Goal: Information Seeking & Learning: Understand process/instructions

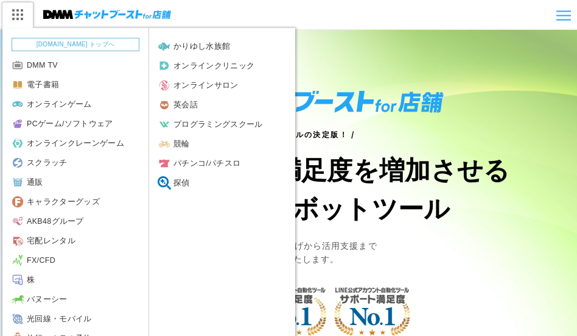
click at [19, 12] on img at bounding box center [17, 15] width 30 height 26
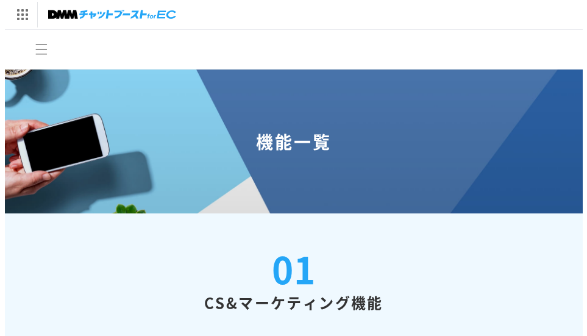
scroll to position [11, 0]
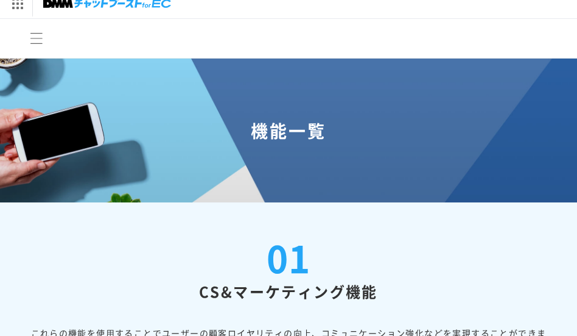
click at [37, 42] on icon "メニュー" at bounding box center [36, 38] width 13 height 13
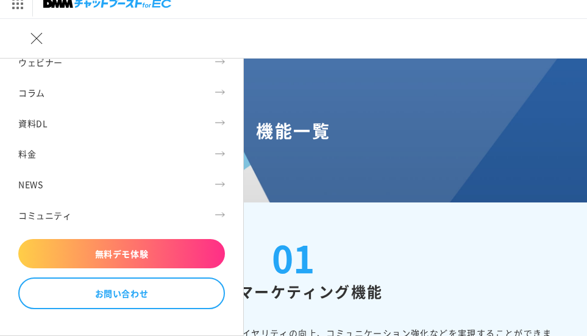
scroll to position [189, 0]
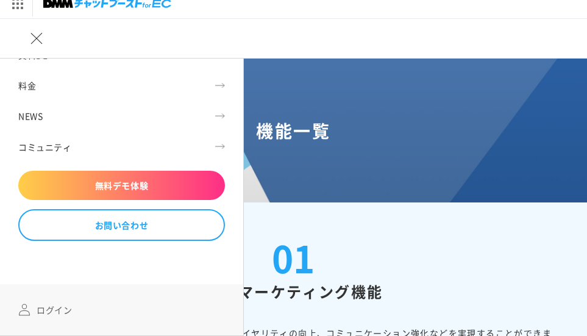
click at [46, 308] on link "ログイン" at bounding box center [45, 309] width 68 height 27
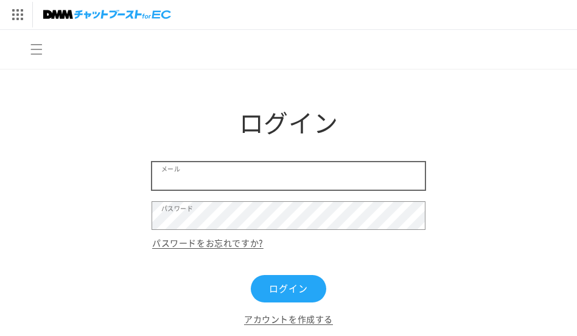
click at [201, 170] on input "メール" at bounding box center [288, 175] width 273 height 27
type input "koshigoe@gmail.com"
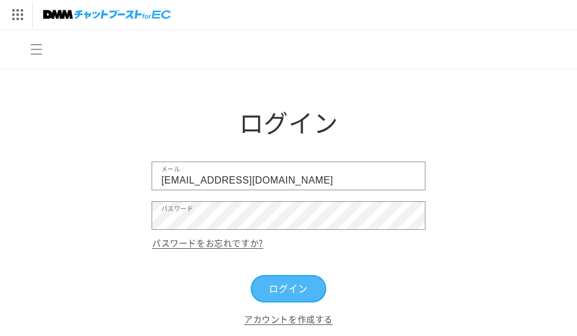
click at [275, 295] on button "ログイン" at bounding box center [289, 288] width 76 height 27
click at [284, 283] on button "ログイン" at bounding box center [289, 288] width 76 height 27
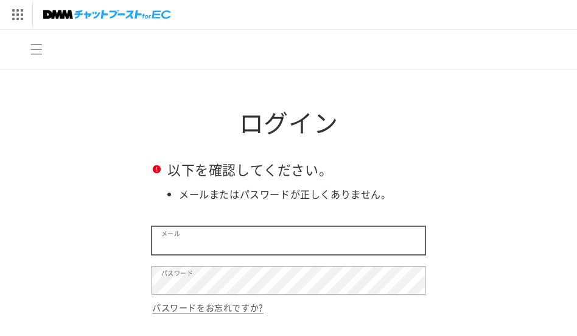
click at [281, 236] on input "メール" at bounding box center [288, 240] width 273 height 27
type input "L"
type input "lite6m@yahoo.co.jp"
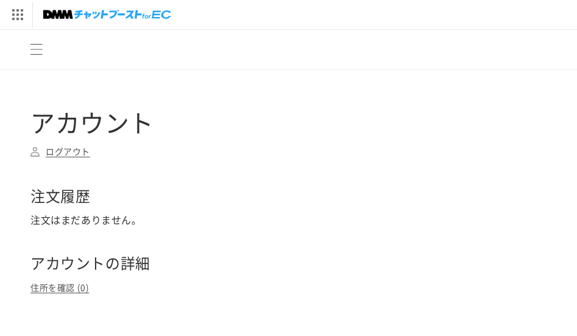
click at [35, 55] on icon "メニュー" at bounding box center [36, 49] width 13 height 13
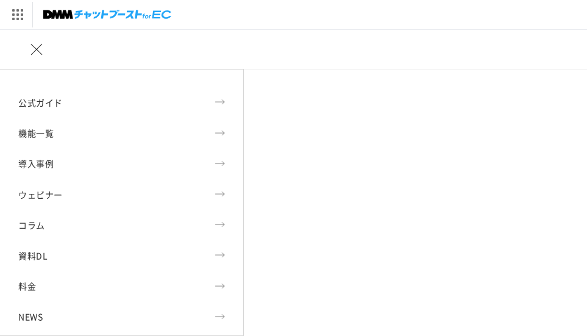
click at [300, 121] on h1 "アカウント" at bounding box center [293, 122] width 526 height 32
click at [46, 192] on link "ウェビナー" at bounding box center [121, 194] width 243 height 29
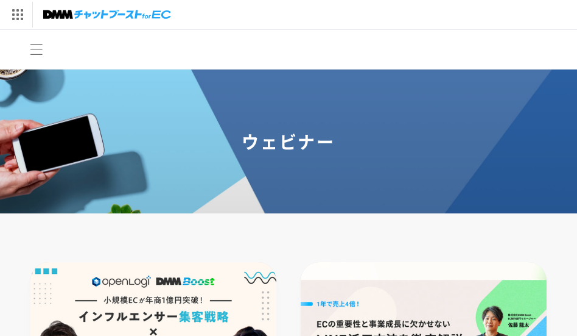
click at [34, 59] on span "メニュー" at bounding box center [36, 49] width 27 height 27
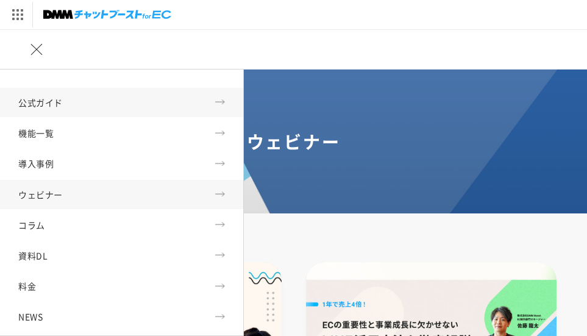
click at [65, 103] on link "公式ガイド" at bounding box center [121, 102] width 243 height 29
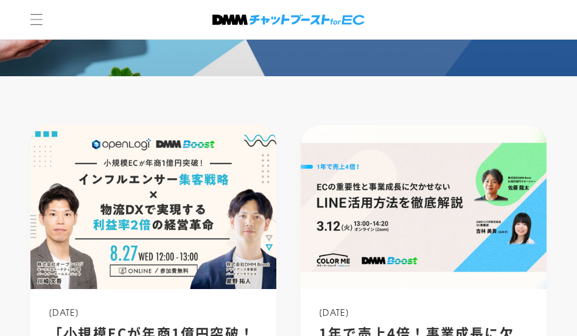
scroll to position [61, 0]
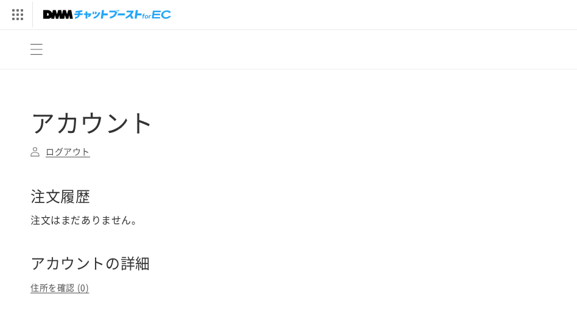
click at [36, 51] on icon "メニュー" at bounding box center [36, 49] width 13 height 13
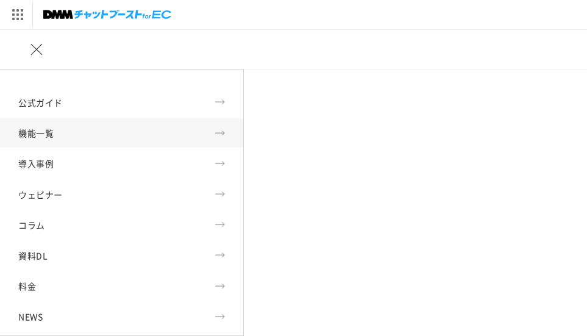
click at [209, 132] on link "機能一覧" at bounding box center [121, 132] width 243 height 29
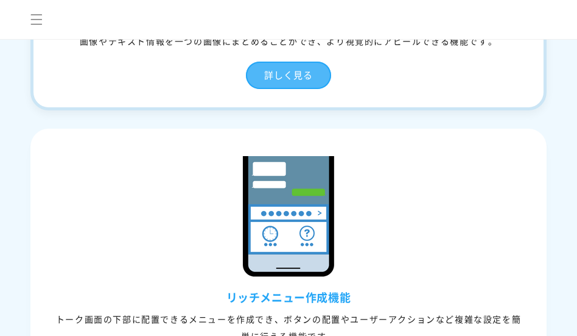
scroll to position [3776, 0]
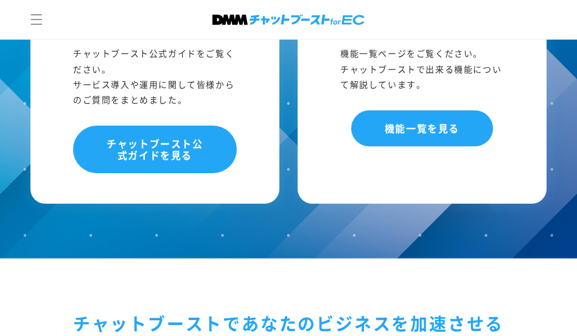
scroll to position [487, 0]
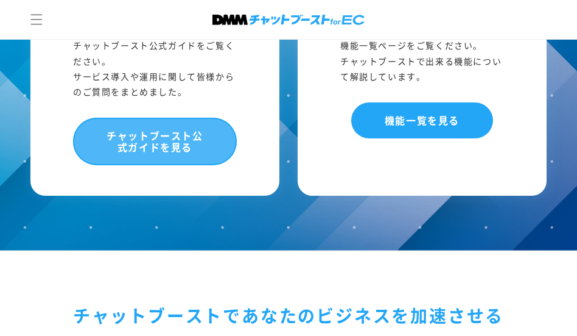
click at [167, 132] on link "チャットブースト公式ガイドを見る" at bounding box center [155, 142] width 164 height 48
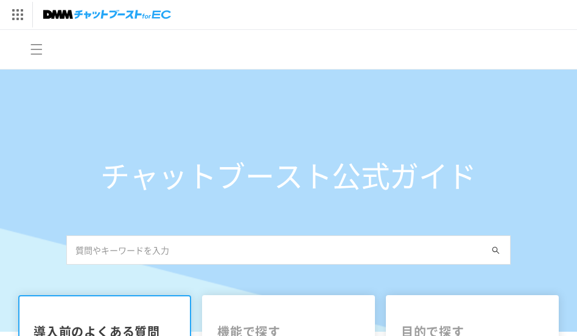
click at [284, 16] on div "DMM.com トップへ DMM TV 電子書籍 オンラインゲーム PCゲーム/ソフトウェア オンラインクレーンゲーム スクラッチ 通販 キャラクターグッズ" at bounding box center [312, 14] width 624 height 29
click at [38, 49] on icon "メニュー" at bounding box center [36, 49] width 12 height 11
